Goal: Information Seeking & Learning: Learn about a topic

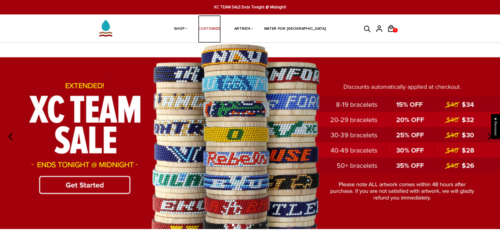
click at [220, 31] on link "CUSTOMIZE" at bounding box center [209, 29] width 22 height 28
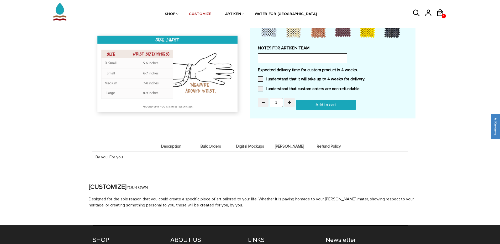
scroll to position [548, 0]
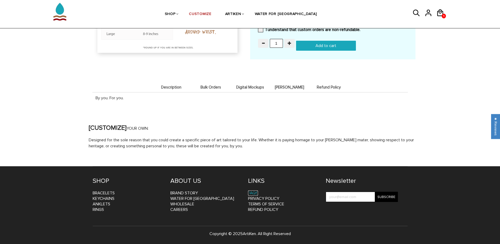
click at [253, 191] on link "FAQs" at bounding box center [253, 192] width 10 height 5
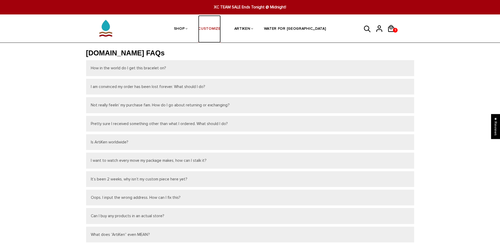
click at [220, 31] on link "CUSTOMIZE" at bounding box center [209, 29] width 22 height 28
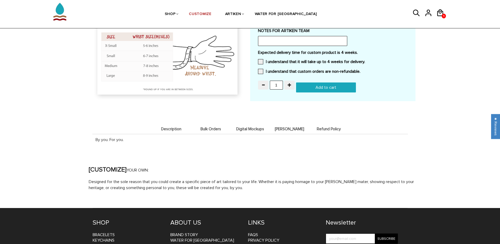
scroll to position [507, 0]
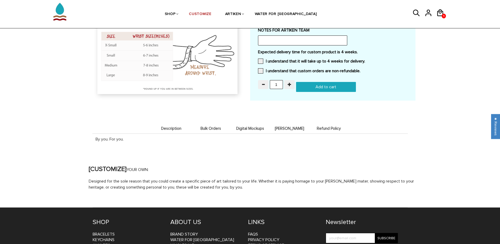
click at [218, 131] on li "Bulk Orders" at bounding box center [210, 128] width 39 height 10
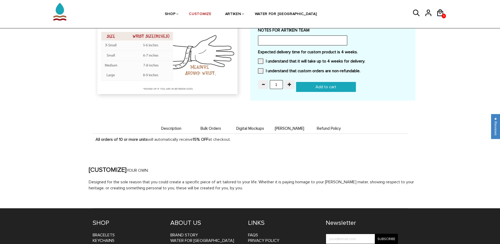
click at [245, 129] on span "Digital Mockups" at bounding box center [250, 128] width 37 height 4
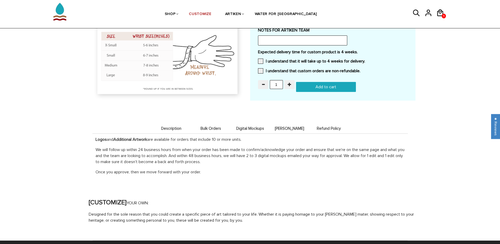
click at [289, 126] on span "Deets" at bounding box center [289, 128] width 37 height 4
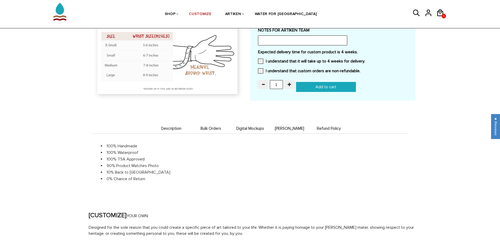
click at [332, 128] on span "Refund Policy" at bounding box center [328, 128] width 37 height 4
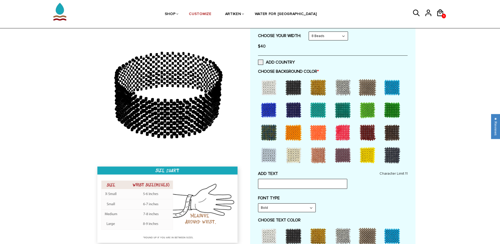
scroll to position [0, 0]
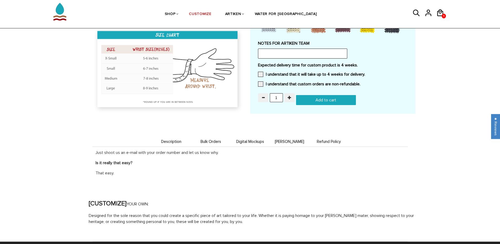
scroll to position [535, 0]
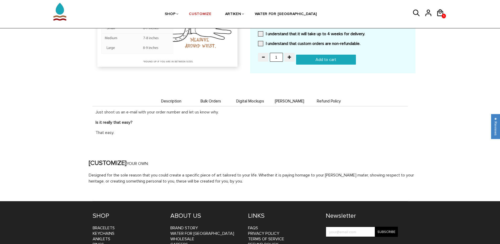
click at [292, 103] on span "Deets" at bounding box center [289, 101] width 37 height 4
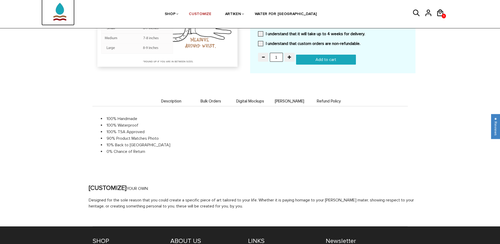
click at [55, 16] on img at bounding box center [60, 8] width 27 height 33
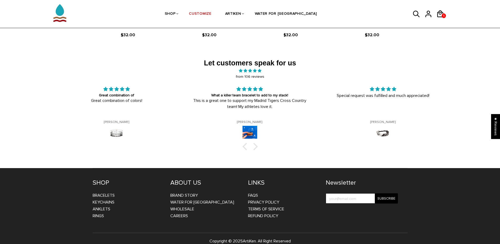
scroll to position [865, 0]
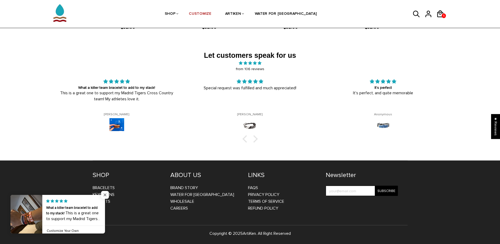
click at [105, 197] on span "Close popup widget" at bounding box center [105, 195] width 8 height 8
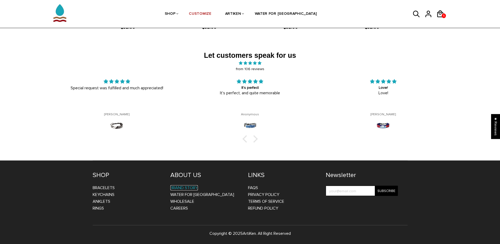
click at [183, 189] on link "BRAND STORY" at bounding box center [184, 187] width 28 height 5
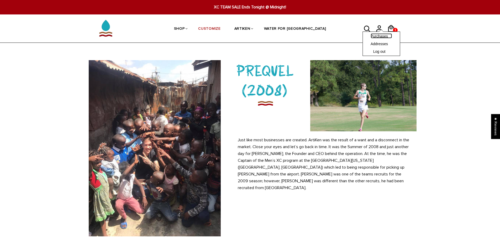
click at [377, 38] on link "Purchases" at bounding box center [381, 35] width 21 height 5
